Goal: Transaction & Acquisition: Purchase product/service

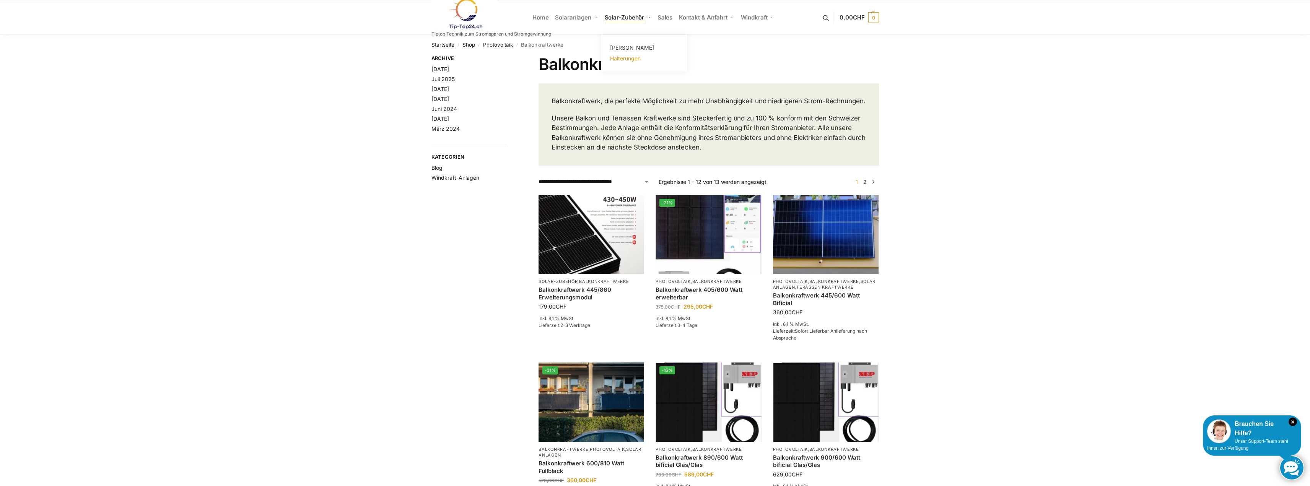
click at [635, 57] on span "Halterungen" at bounding box center [625, 58] width 31 height 7
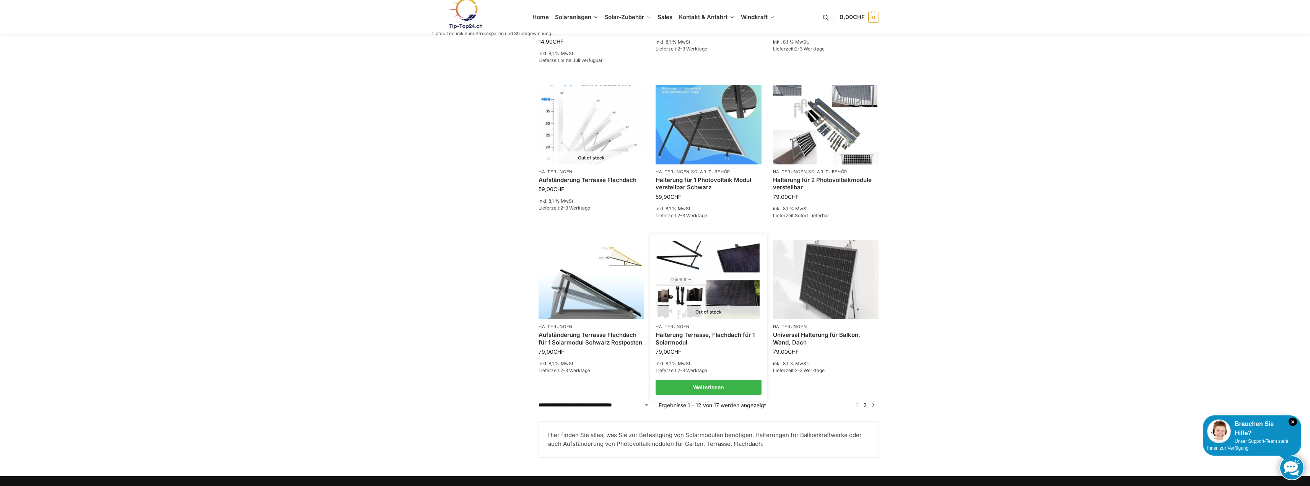
scroll to position [483, 0]
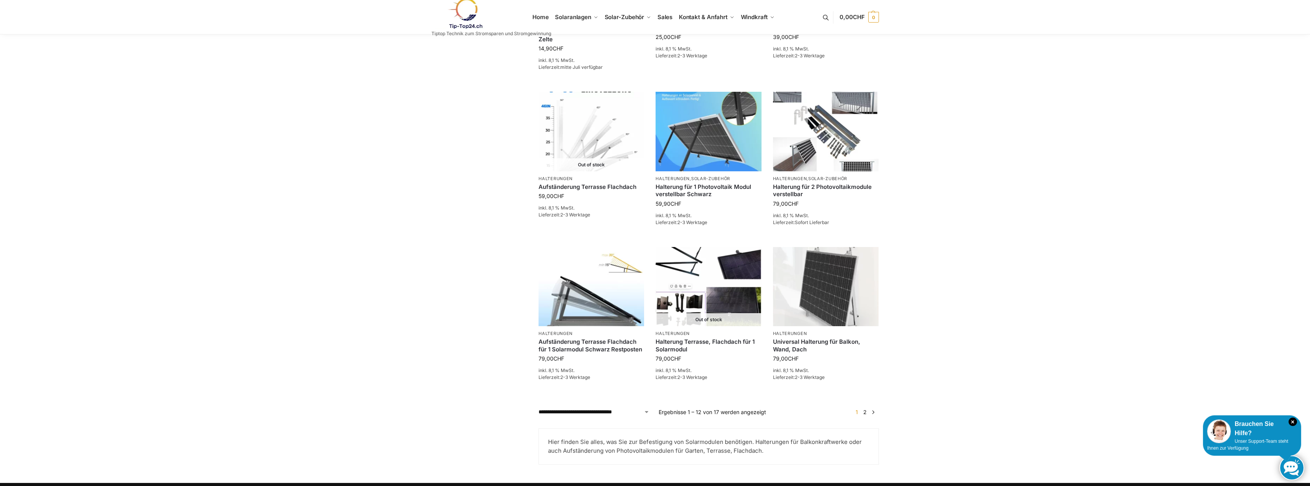
click at [866, 411] on link "2" at bounding box center [864, 412] width 7 height 7
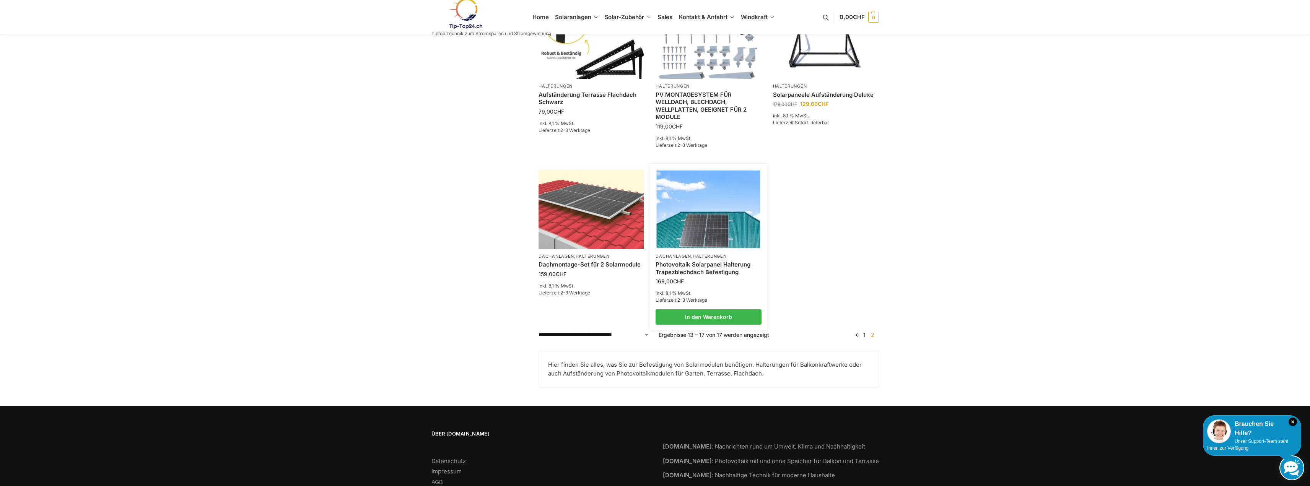
scroll to position [268, 0]
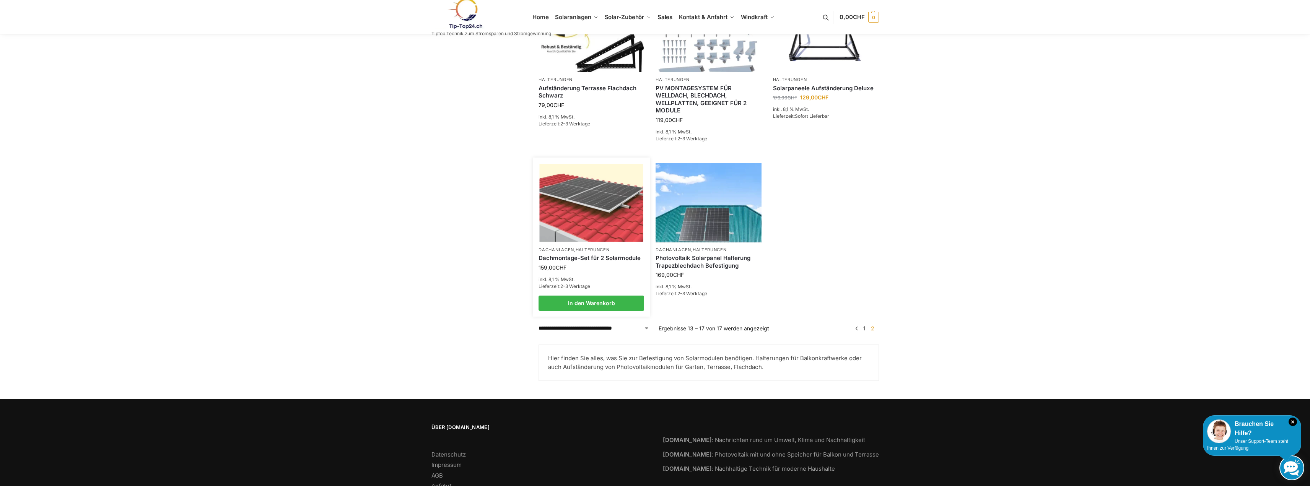
click at [598, 257] on link "Dachmontage-Set für 2 Solarmodule" at bounding box center [592, 258] width 106 height 8
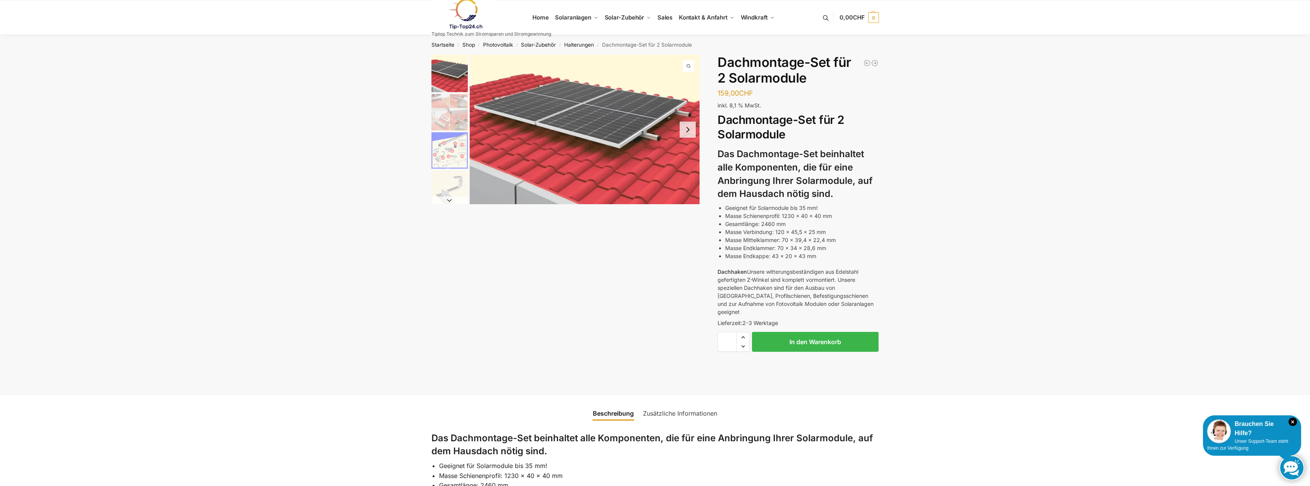
click at [436, 109] on img "2 / 5" at bounding box center [449, 112] width 36 height 36
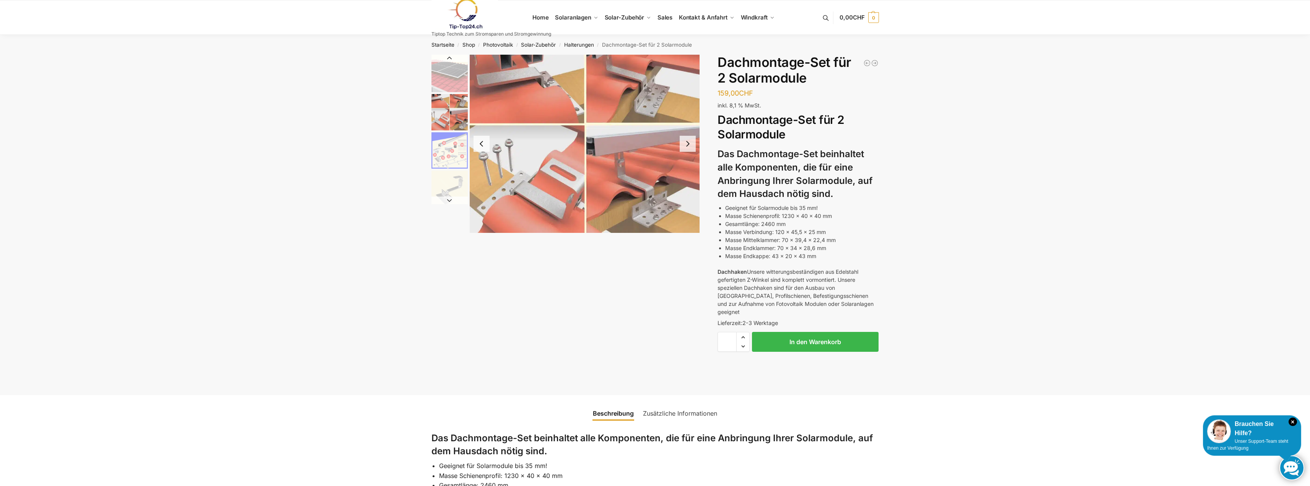
click at [456, 148] on img "3 / 5" at bounding box center [449, 150] width 36 height 36
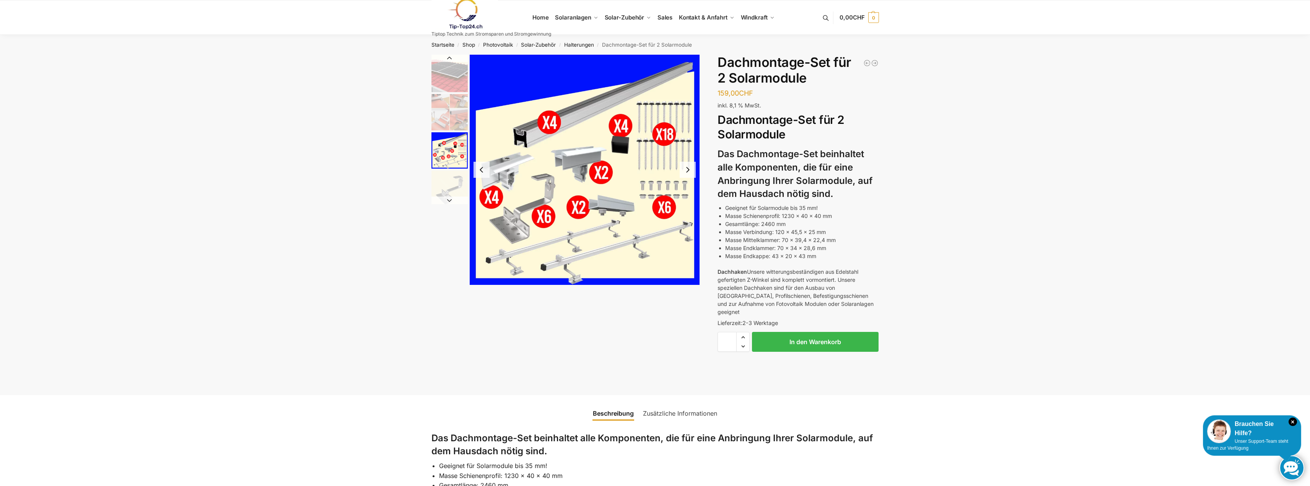
click at [443, 185] on img "4 / 5" at bounding box center [449, 189] width 36 height 36
